Goal: Find specific page/section: Find specific page/section

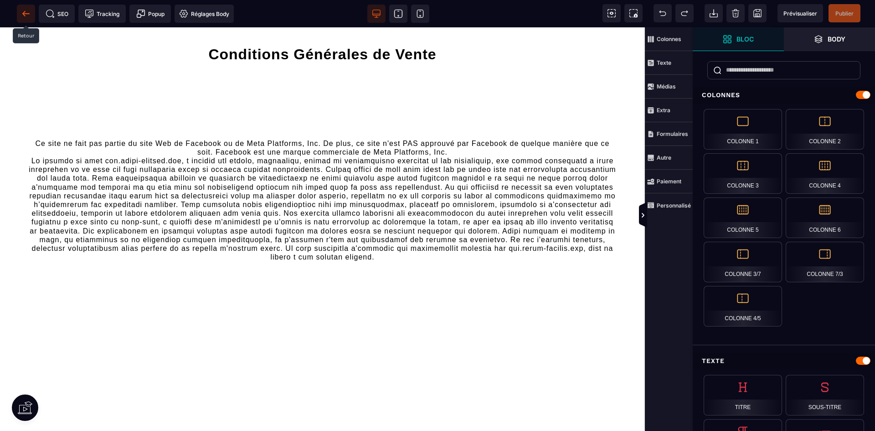
click at [25, 13] on icon at bounding box center [25, 13] width 7 height 0
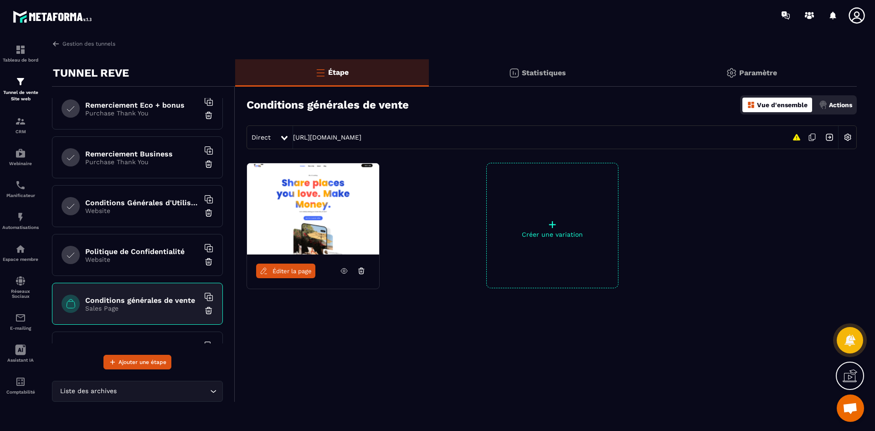
scroll to position [319, 0]
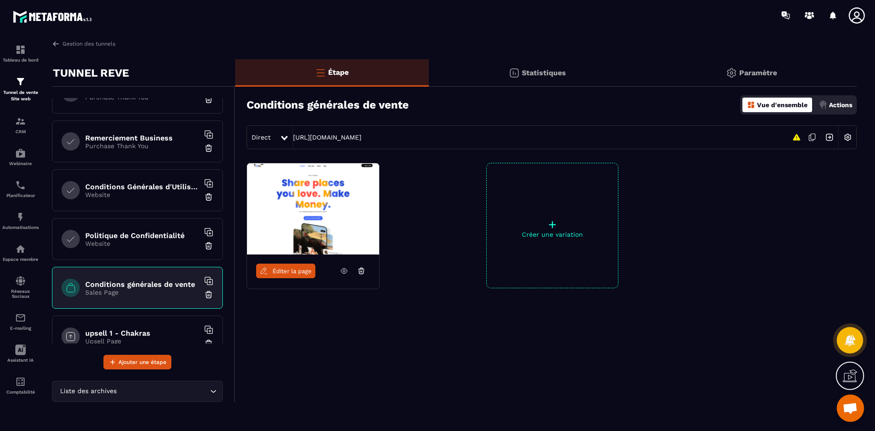
click at [154, 190] on h6 "Conditions Générales d'Utilisation" at bounding box center [142, 186] width 114 height 9
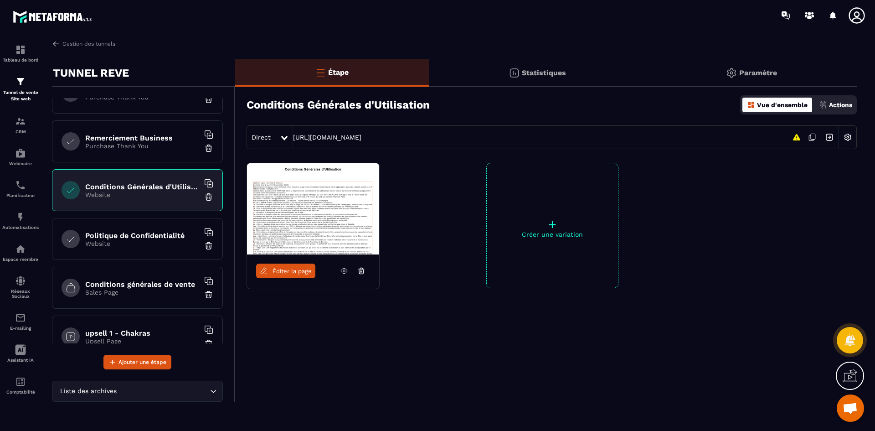
click at [302, 267] on span "Éditer la page" at bounding box center [292, 270] width 39 height 7
